Goal: Transaction & Acquisition: Purchase product/service

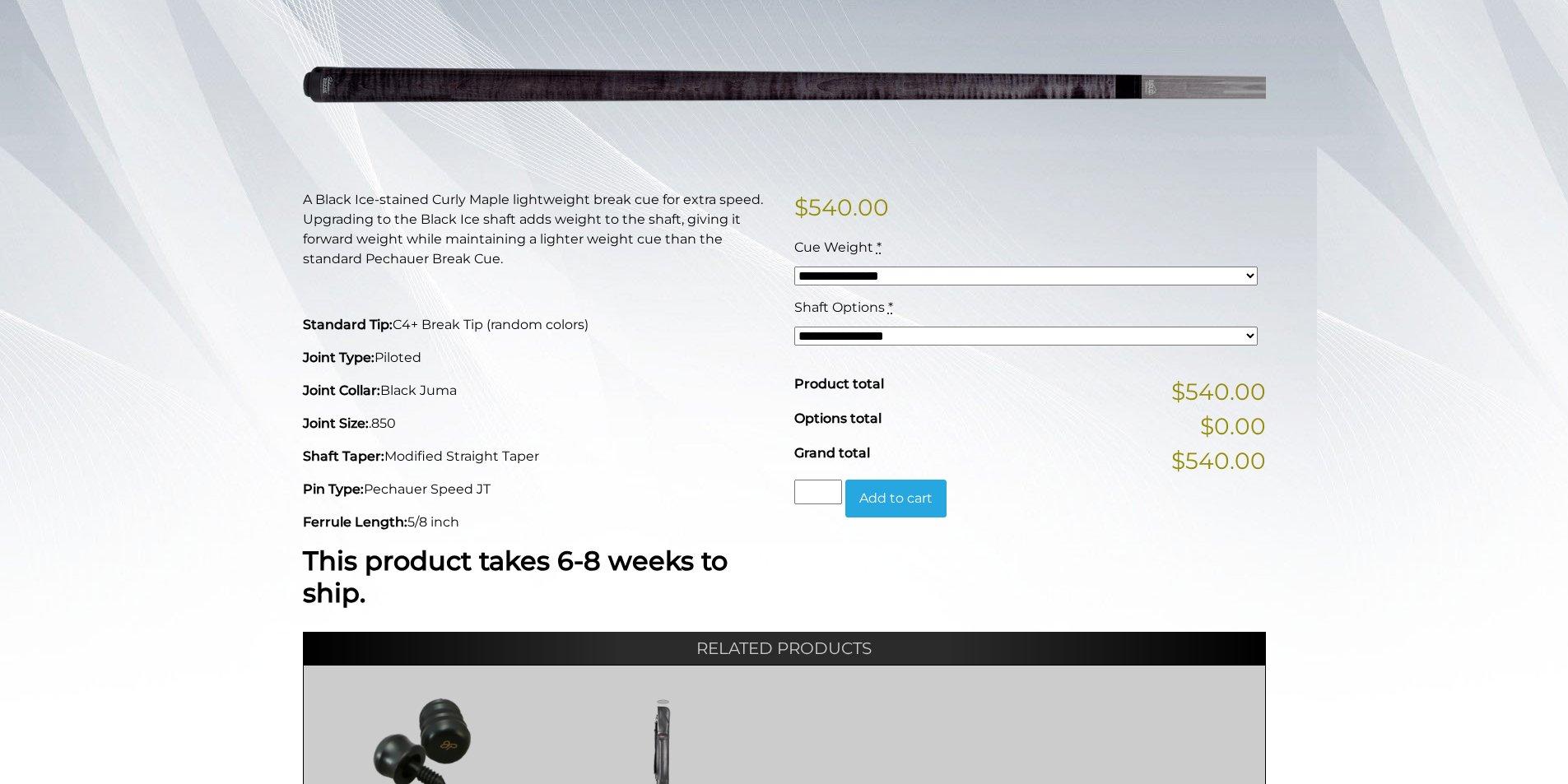
scroll to position [247, 0]
click at [946, 277] on select "**********" at bounding box center [1025, 277] width 463 height 19
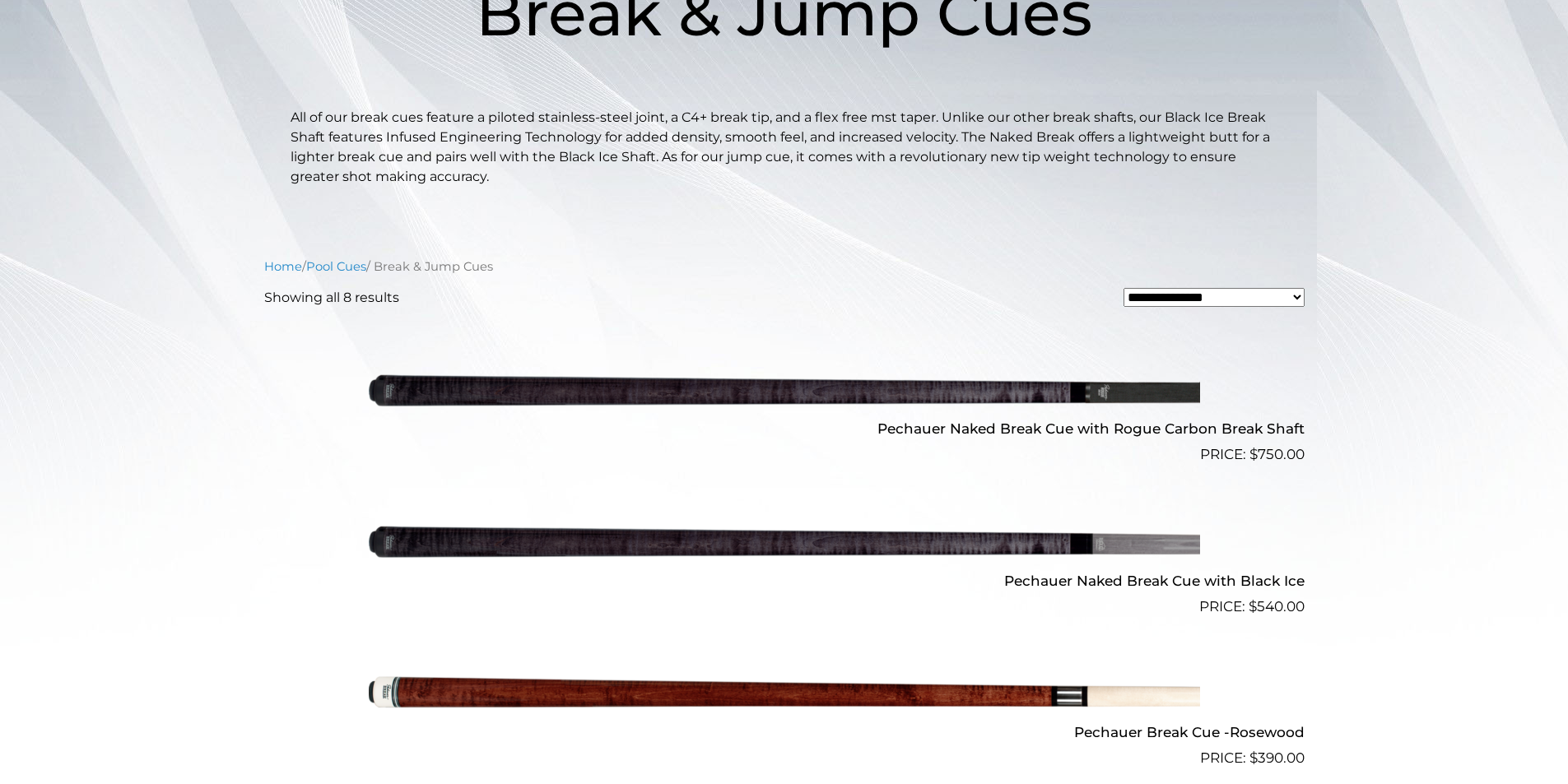
scroll to position [300, 0]
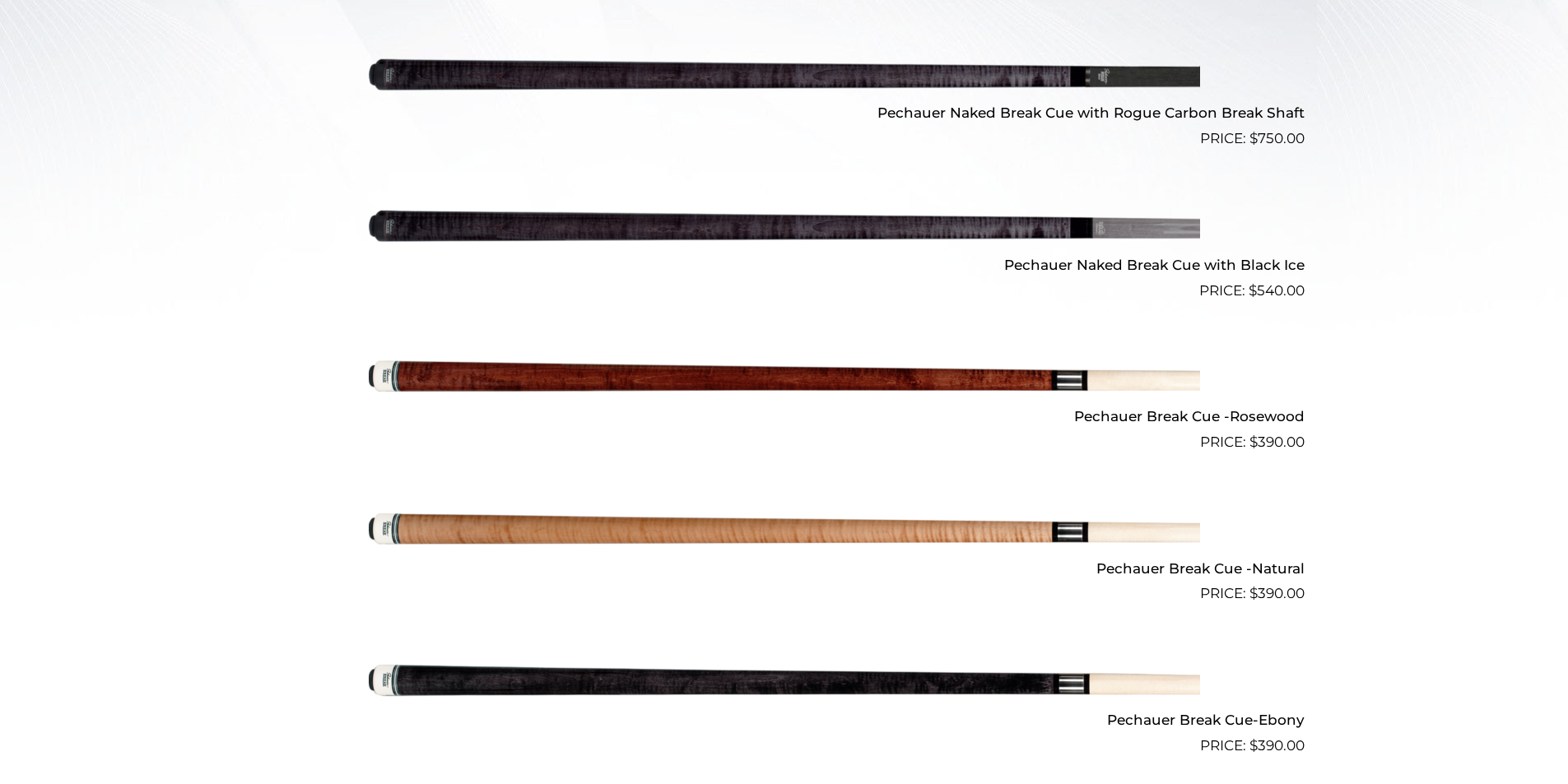
scroll to position [614, 0]
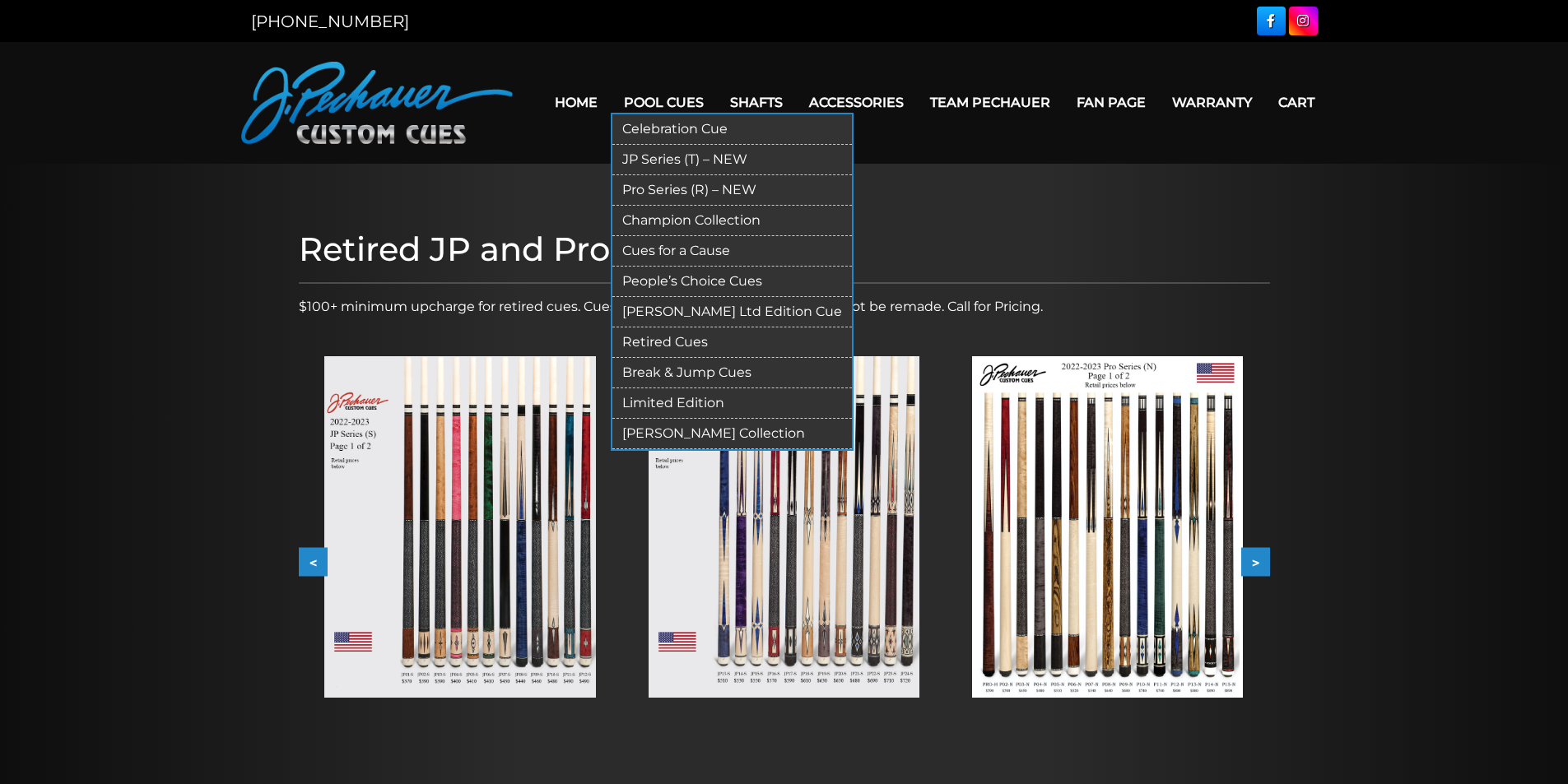
click at [679, 372] on link "Break & Jump Cues" at bounding box center [733, 373] width 240 height 30
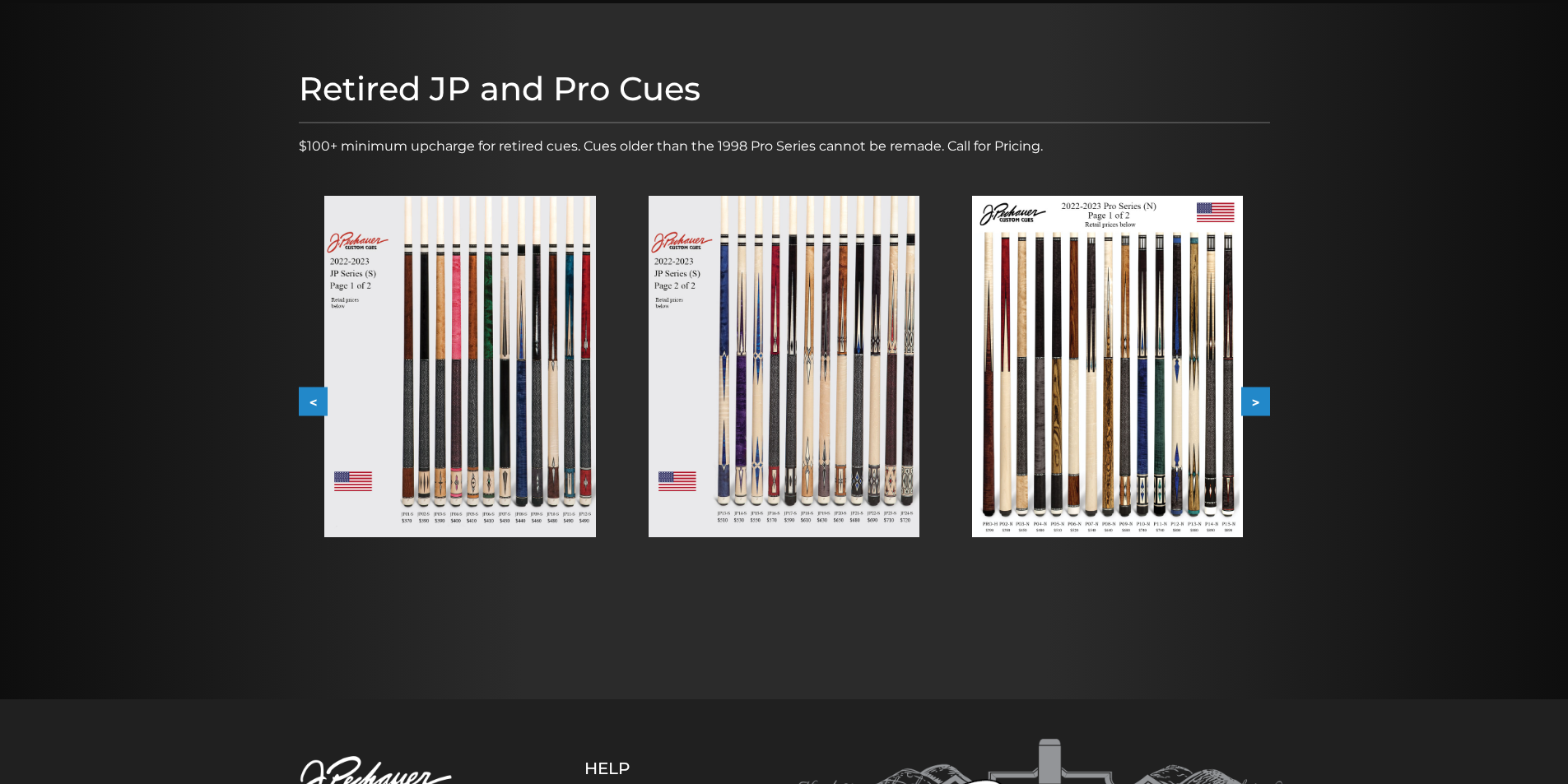
scroll to position [165, 0]
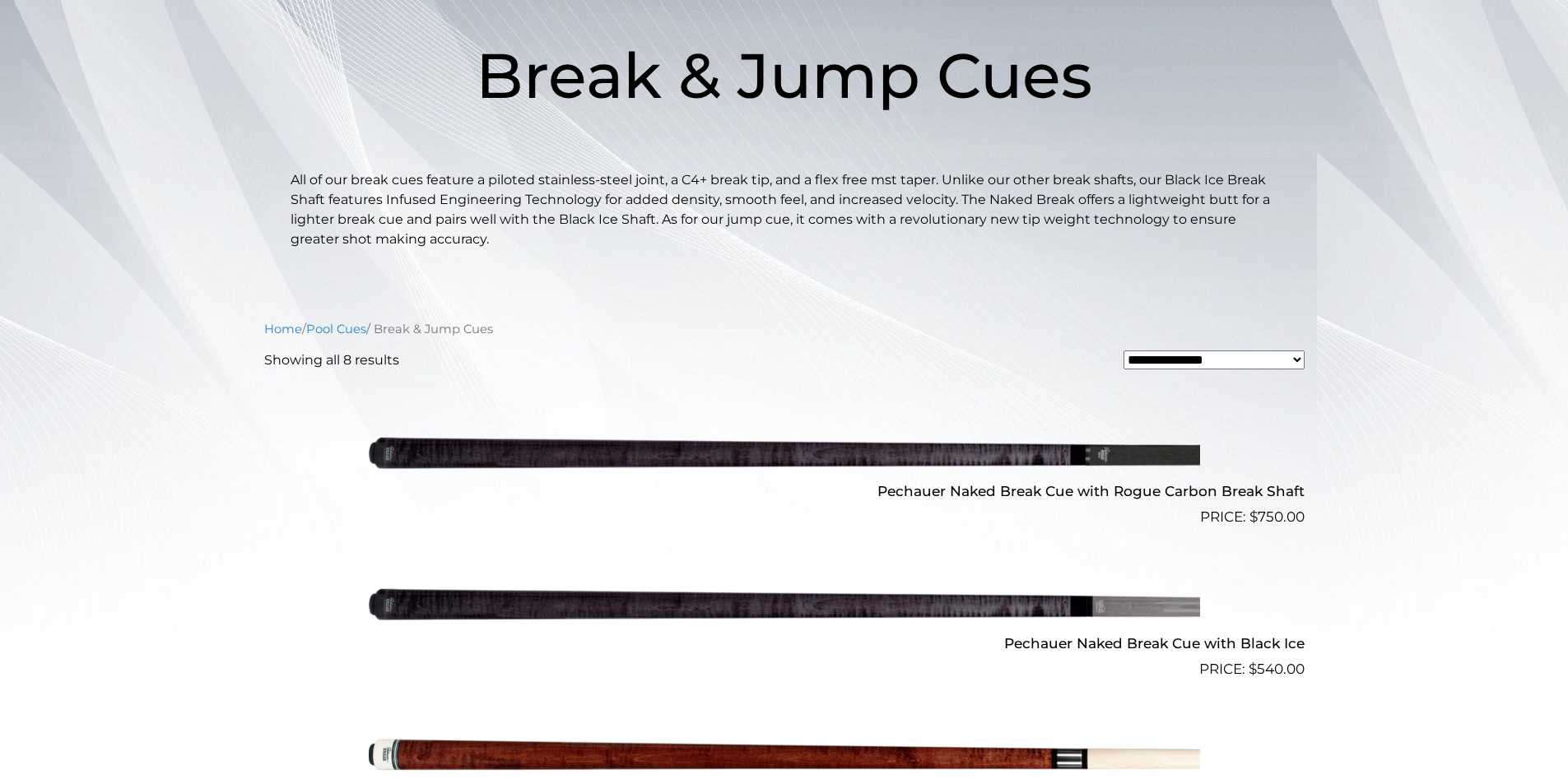
scroll to position [233, 0]
